Goal: Information Seeking & Learning: Check status

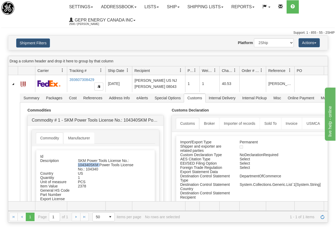
scroll to position [62, 0]
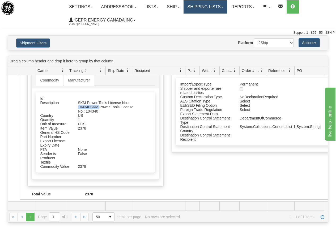
click at [212, 7] on link "Shipping lists" at bounding box center [205, 6] width 44 height 13
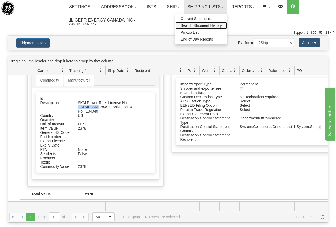
click at [206, 25] on span "Search Shipment History" at bounding box center [200, 25] width 41 height 4
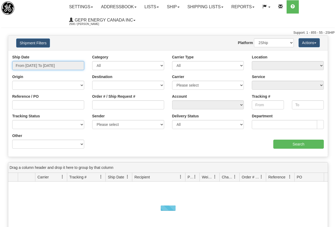
type input "[DATE]"
click at [41, 65] on input "From [DATE] To [DATE]" at bounding box center [48, 65] width 72 height 9
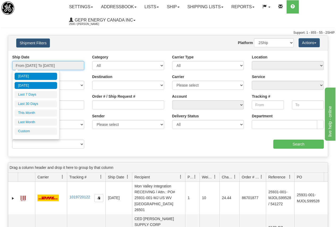
type input "[DATE]"
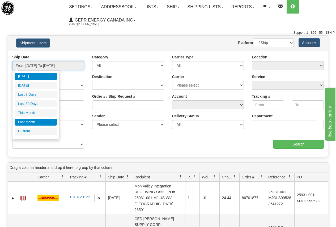
type input "[DATE]"
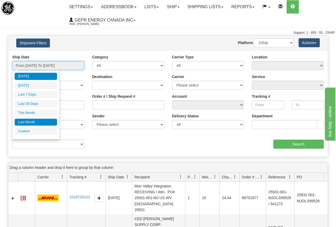
type input "[DATE]"
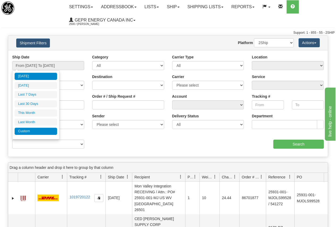
click at [22, 130] on li "Custom" at bounding box center [36, 131] width 42 height 7
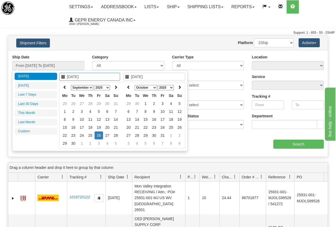
type input "[DATE]"
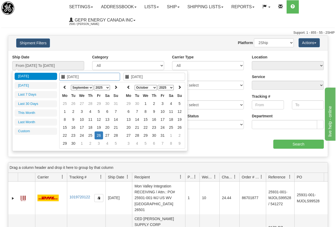
type input "[DATE]"
click at [64, 87] on icon at bounding box center [65, 87] width 4 height 4
type input "[DATE]"
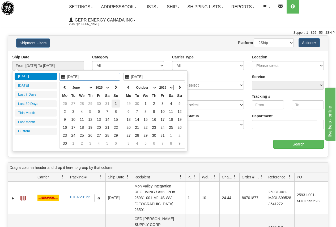
click at [113, 102] on td "1" at bounding box center [115, 104] width 8 height 8
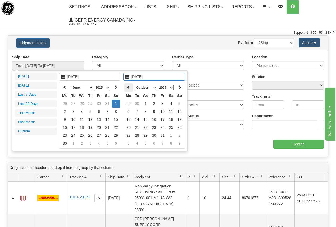
click at [126, 85] on th at bounding box center [128, 87] width 8 height 8
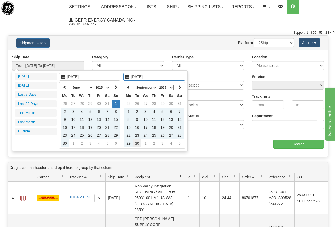
type input "[DATE]"
click at [137, 142] on td "30" at bounding box center [137, 143] width 8 height 8
type input "From [DATE] To [DATE]"
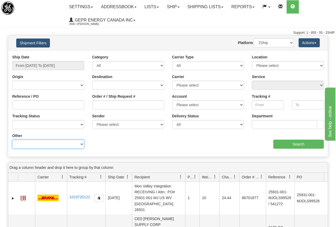
click at [42, 143] on select "Billing Account # Billing Type BOL # (LTL) Commodity Or Documents Consolidation…" at bounding box center [48, 144] width 72 height 9
select select "Recipient_ZIP"
click at [12, 140] on select "Billing Account # Billing Type BOL # (LTL) Commodity Or Documents Consolidation…" at bounding box center [48, 144] width 72 height 9
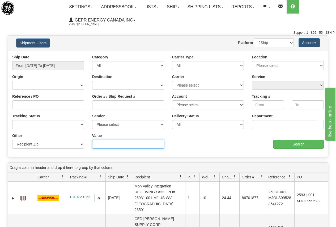
click at [109, 142] on input "Value" at bounding box center [128, 144] width 72 height 9
type input "02125"
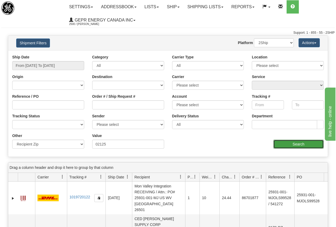
click at [295, 142] on input "Search" at bounding box center [298, 144] width 51 height 9
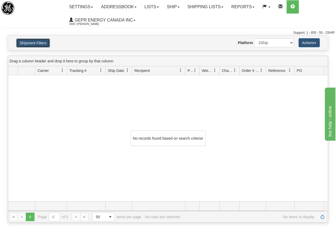
click at [37, 41] on button "Shipment Filters" at bounding box center [33, 42] width 34 height 9
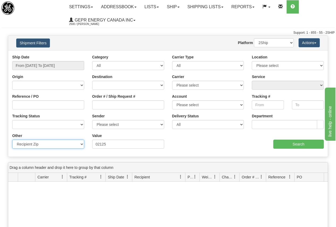
click at [45, 146] on select "Billing Account # Billing Type BOL # (LTL) Commodity Or Documents Consolidation…" at bounding box center [48, 144] width 72 height 9
select select "Recipient_City"
click at [12, 140] on select "Billing Account # Billing Type BOL # (LTL) Commodity Or Documents Consolidation…" at bounding box center [48, 144] width 72 height 9
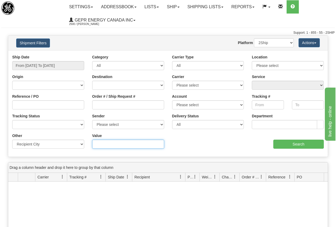
click at [118, 144] on input "Value" at bounding box center [128, 144] width 72 height 9
type input "DORCHESTER"
click at [219, 145] on div "aaa Search" at bounding box center [248, 141] width 160 height 16
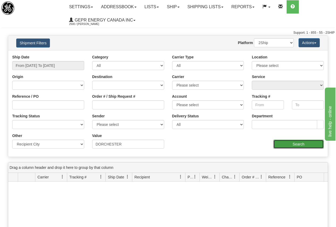
click at [301, 144] on input "Search" at bounding box center [298, 144] width 51 height 9
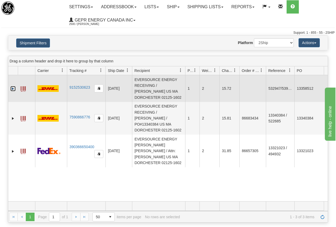
click at [12, 87] on link "Expand" at bounding box center [12, 88] width 5 height 5
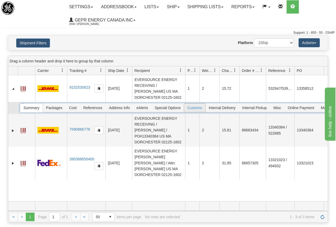
click at [196, 107] on span "Customs" at bounding box center [194, 108] width 21 height 8
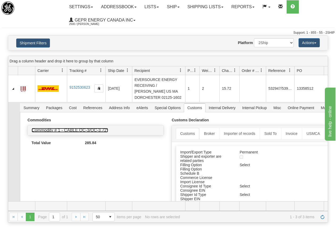
click at [96, 130] on link "Commodity # 1 - CABLE,OC-3/OC-3,72"" at bounding box center [70, 130] width 76 height 5
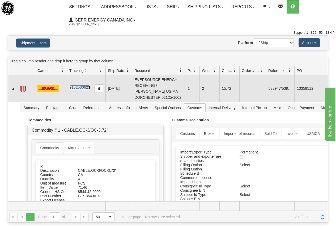
click at [82, 86] on link "9152530623" at bounding box center [79, 87] width 21 height 4
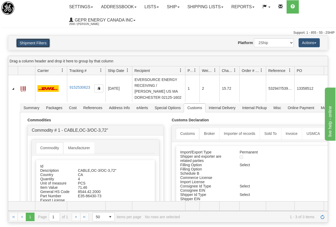
click at [35, 42] on button "Shipment Filters" at bounding box center [33, 42] width 34 height 9
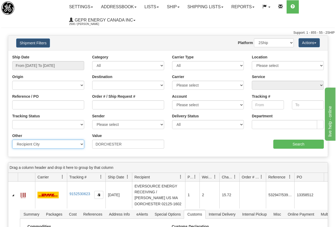
click at [49, 144] on select "Billing Account # Billing Type BOL # (LTL) Commodity Or Documents Consolidation…" at bounding box center [48, 144] width 72 height 9
select select "Recipient_ZIP"
click at [12, 140] on select "Billing Account # Billing Type BOL # (LTL) Commodity Or Documents Consolidation…" at bounding box center [48, 144] width 72 height 9
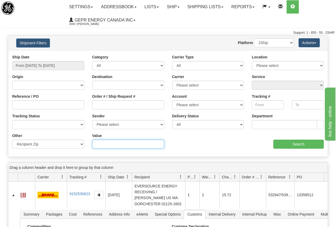
click at [108, 144] on input "Value" at bounding box center [128, 144] width 72 height 9
paste input "30004"
type input "30004"
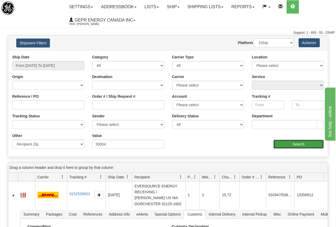
click at [296, 145] on input "Search" at bounding box center [298, 144] width 51 height 9
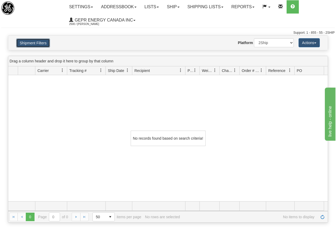
click at [34, 41] on button "Shipment Filters" at bounding box center [33, 42] width 34 height 9
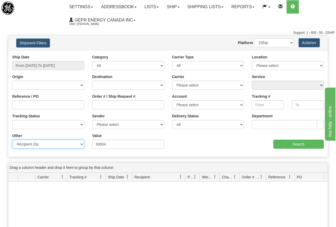
click at [36, 145] on select "Billing Account # Billing Type BOL # (LTL) Commodity Or Documents Consolidation…" at bounding box center [48, 144] width 72 height 9
select select "Recipient_City"
click at [12, 140] on select "Billing Account # Billing Type BOL # (LTL) Commodity Or Documents Consolidation…" at bounding box center [48, 144] width 72 height 9
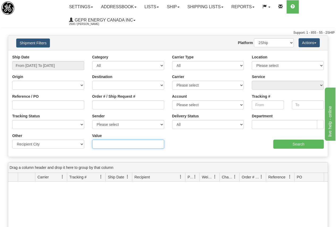
click at [104, 144] on input "Value" at bounding box center [128, 144] width 72 height 9
paste input "Alpharetta"
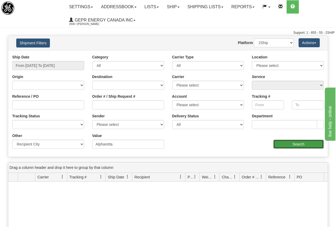
click at [294, 143] on input "Search" at bounding box center [298, 144] width 51 height 9
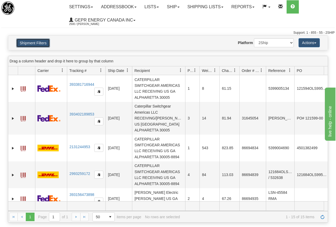
click at [37, 42] on button "Shipment Filters" at bounding box center [33, 42] width 34 height 9
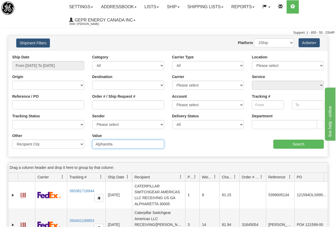
drag, startPoint x: 95, startPoint y: 145, endPoint x: 120, endPoint y: 144, distance: 25.2
click at [120, 144] on input "Alpharetta" at bounding box center [128, 144] width 72 height 9
paste input "HUTHWAITE"
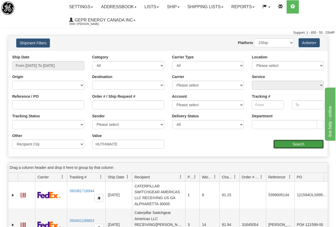
click at [292, 143] on input "Search" at bounding box center [298, 144] width 51 height 9
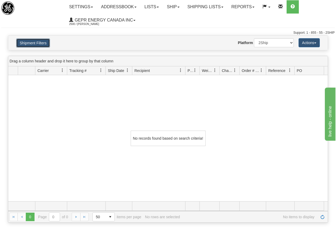
click at [40, 43] on button "Shipment Filters" at bounding box center [33, 42] width 34 height 9
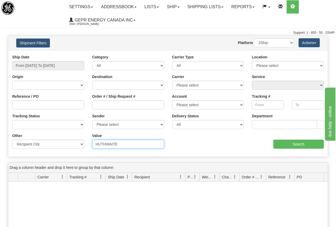
drag, startPoint x: 96, startPoint y: 143, endPoint x: 137, endPoint y: 147, distance: 41.4
click at [137, 147] on input "HUTHWAITE" at bounding box center [128, 144] width 72 height 9
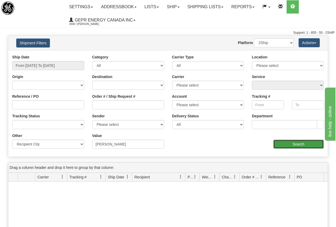
click at [300, 142] on input "Search" at bounding box center [298, 144] width 51 height 9
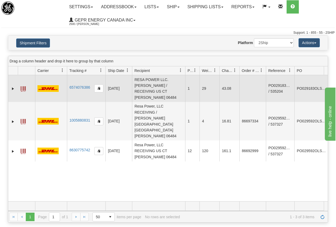
click at [176, 92] on td "RESA POWER LLC. [PERSON_NAME] / RECEIVING US CT [PERSON_NAME] 06484" at bounding box center [158, 88] width 53 height 27
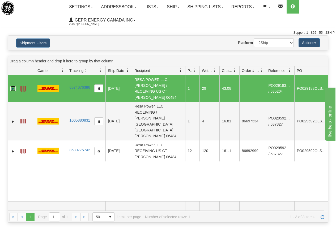
click at [13, 86] on link "Expand" at bounding box center [12, 88] width 5 height 5
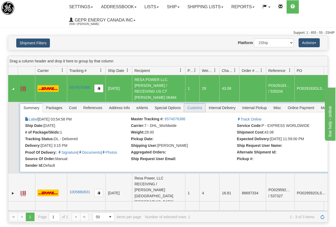
click at [196, 104] on span "Customs" at bounding box center [194, 108] width 21 height 8
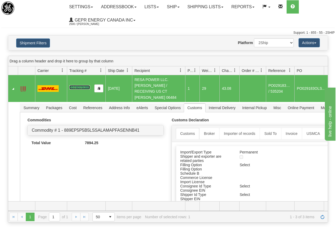
click at [81, 85] on link "6574076386" at bounding box center [79, 87] width 21 height 4
click at [32, 42] on button "Shipment Filters" at bounding box center [33, 42] width 34 height 9
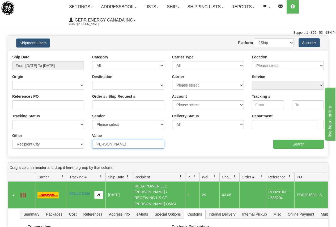
click at [119, 143] on input "[PERSON_NAME]" at bounding box center [128, 144] width 72 height 9
drag, startPoint x: 120, startPoint y: 143, endPoint x: 79, endPoint y: 141, distance: 40.9
click at [79, 133] on div "Other Billing Account # Billing Type BOL # (LTL) Commodity Or Documents Consoli…" at bounding box center [167, 133] width 319 height 0
paste input "[GEOGRAPHIC_DATA]"
type input "[GEOGRAPHIC_DATA]"
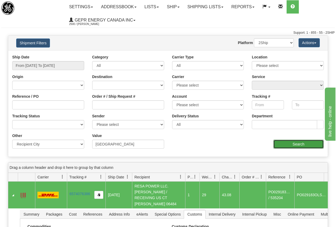
click at [302, 144] on input "Search" at bounding box center [298, 144] width 51 height 9
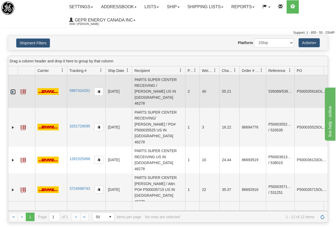
click at [13, 89] on link "Expand" at bounding box center [12, 91] width 5 height 5
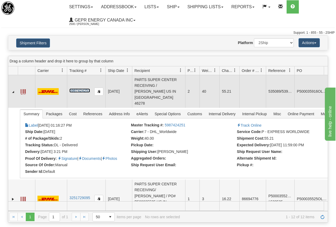
click at [79, 88] on link "5987424251" at bounding box center [79, 90] width 21 height 4
